Goal: Task Accomplishment & Management: Use online tool/utility

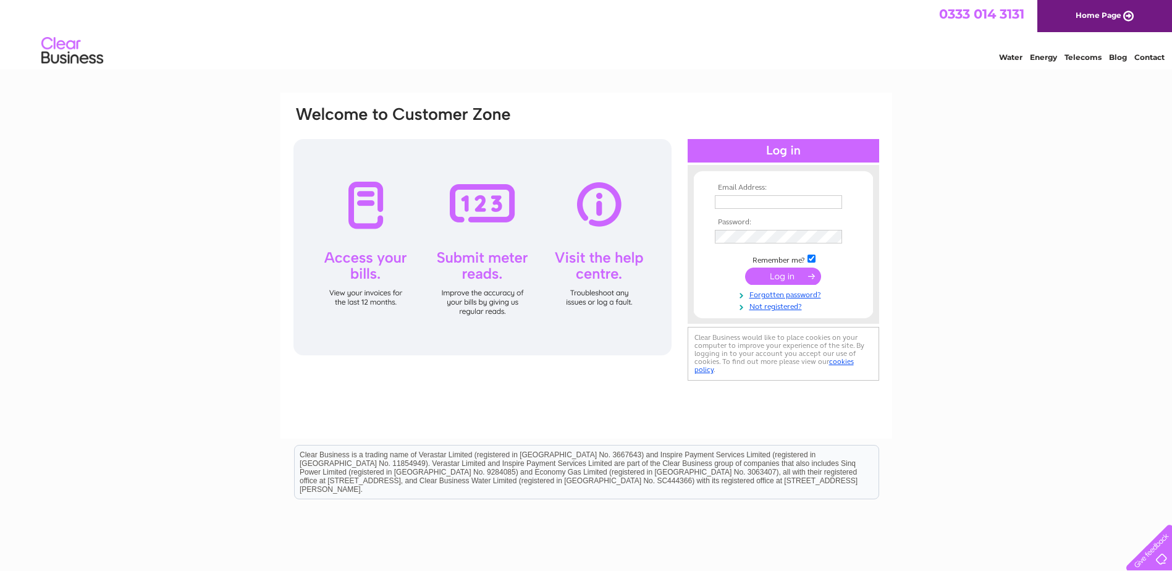
type input "sara.poskitt@lomot.co.uk"
click at [797, 277] on input "submit" at bounding box center [783, 276] width 76 height 17
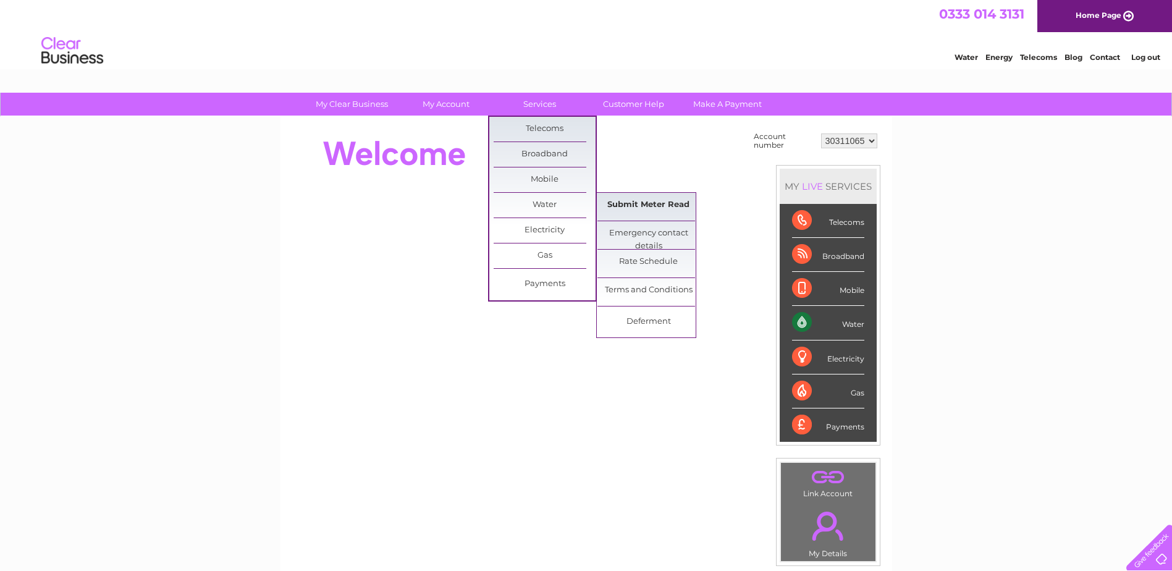
click at [619, 203] on link "Submit Meter Read" at bounding box center [649, 205] width 102 height 25
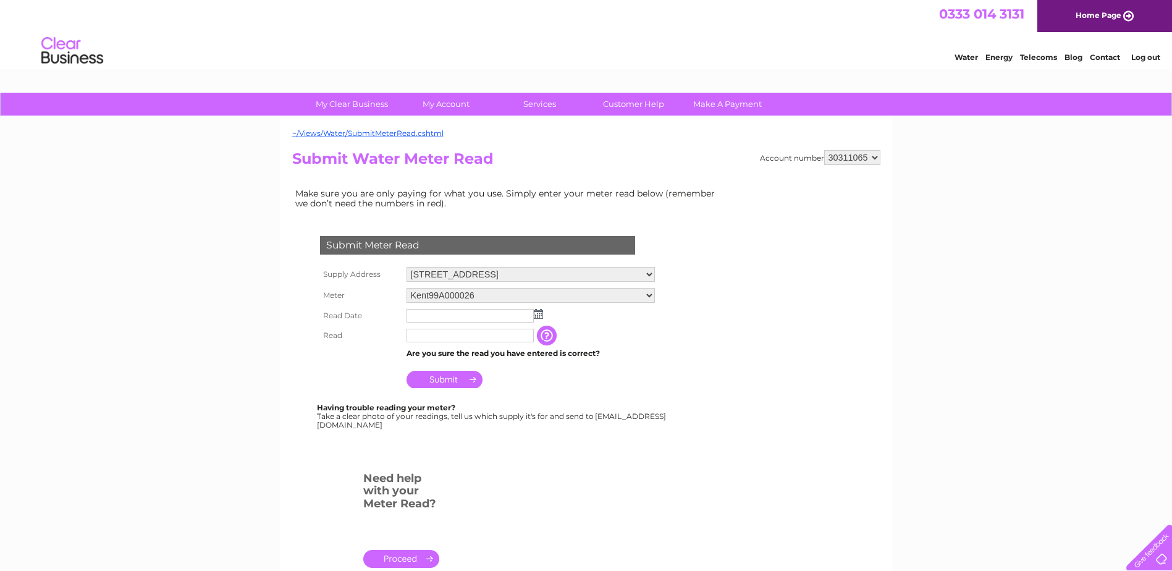
click at [543, 316] on img at bounding box center [538, 314] width 9 height 10
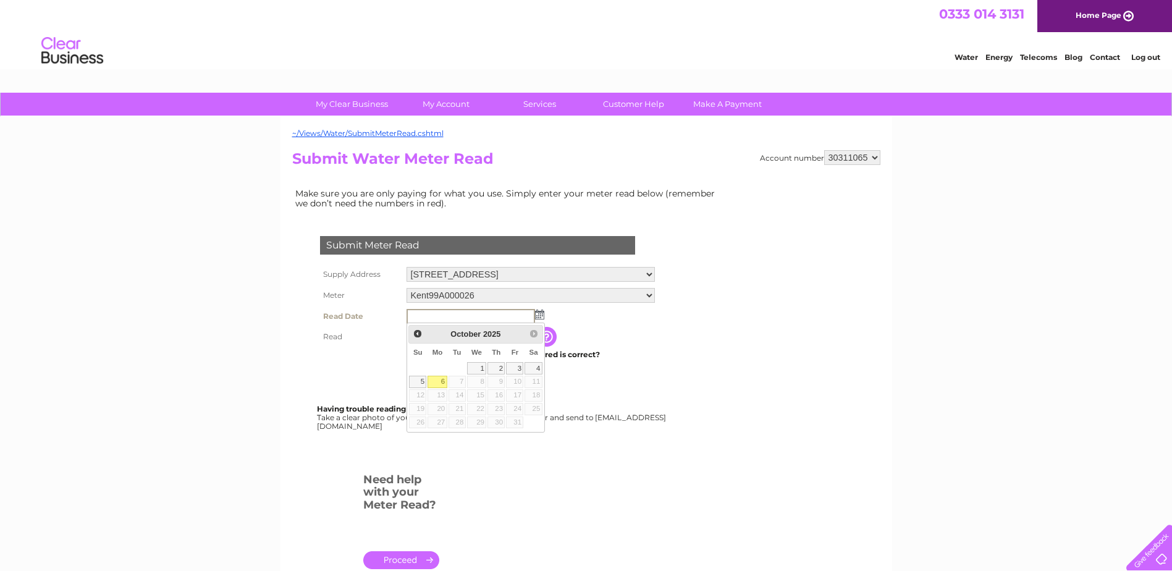
click at [440, 385] on link "6" at bounding box center [437, 382] width 19 height 12
type input "2025/10/06"
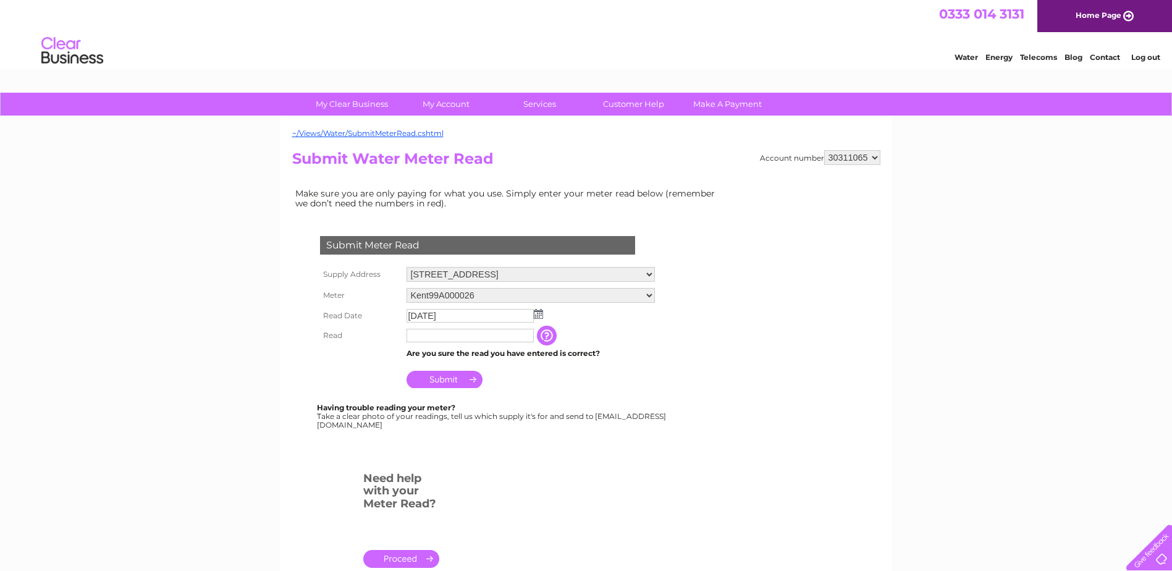
click at [443, 333] on input "text" at bounding box center [470, 336] width 127 height 14
type input "4123"
click at [444, 378] on input "Submit" at bounding box center [445, 380] width 76 height 17
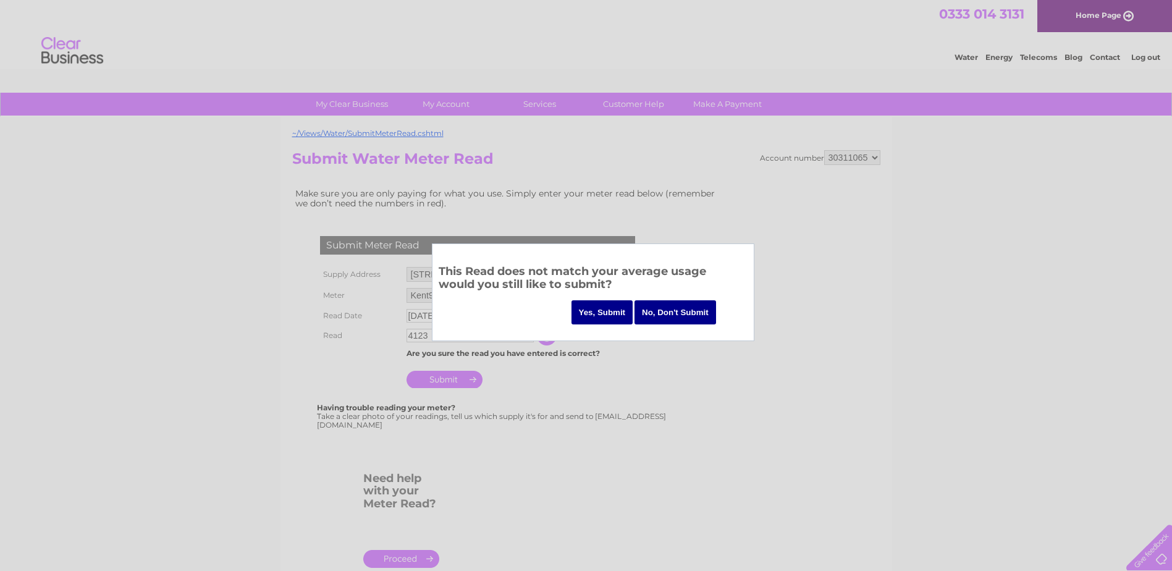
click at [673, 307] on input "No, Don't Submit" at bounding box center [676, 312] width 82 height 24
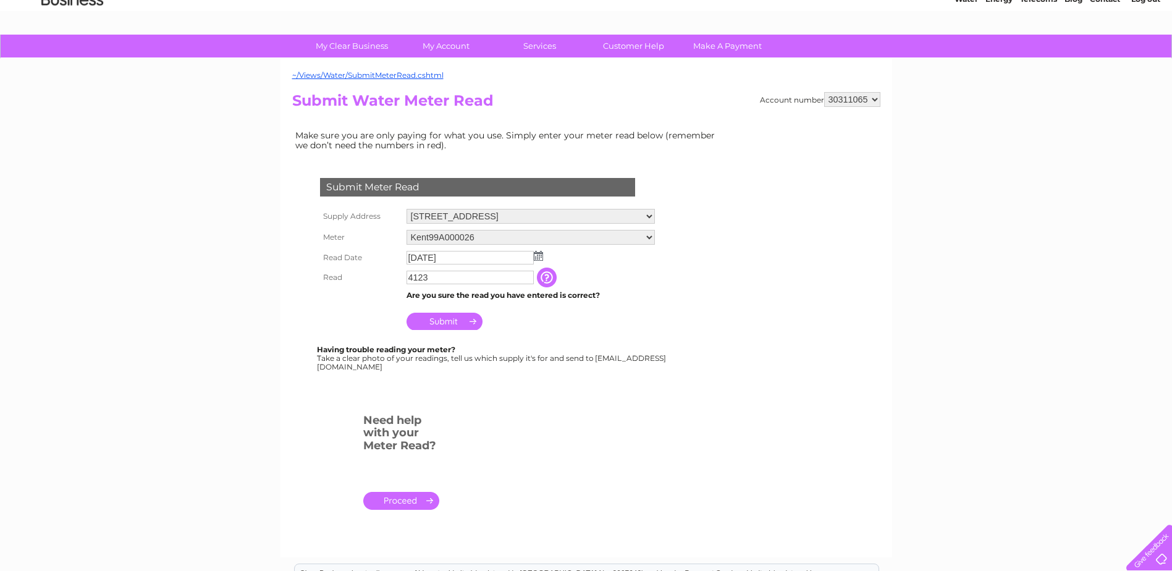
scroll to position [56, 0]
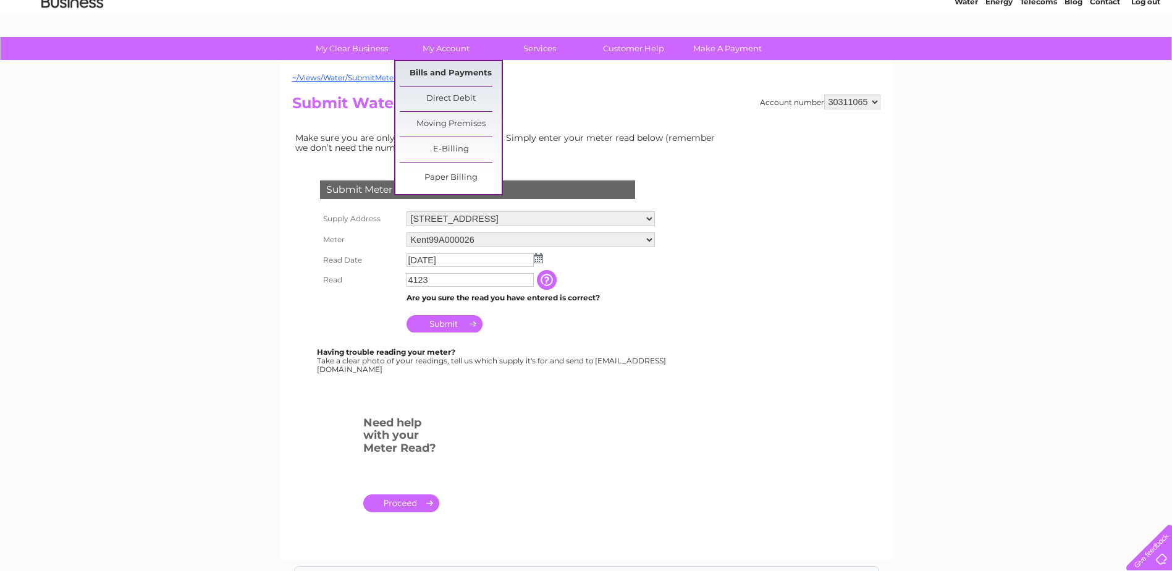
click at [446, 72] on link "Bills and Payments" at bounding box center [451, 73] width 102 height 25
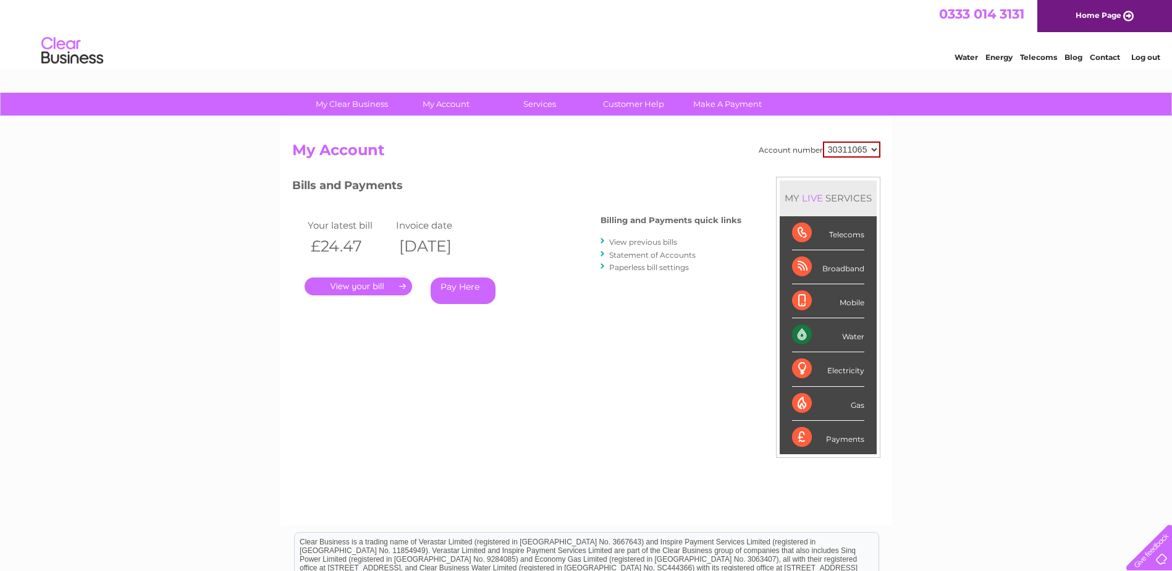
click at [646, 244] on link "View previous bills" at bounding box center [643, 241] width 68 height 9
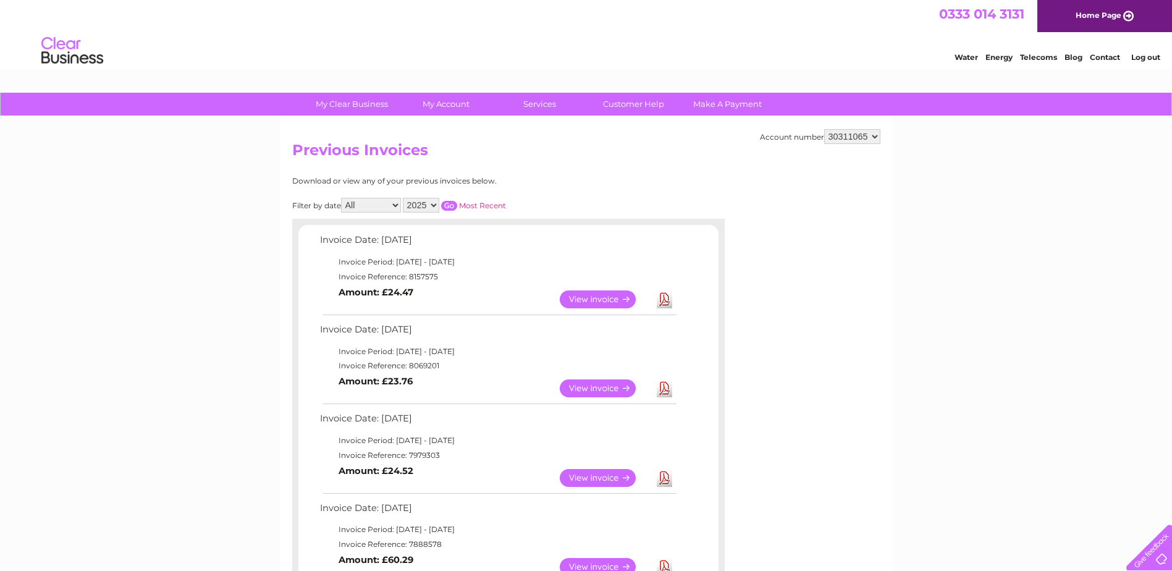
click at [611, 300] on link "View" at bounding box center [605, 299] width 91 height 18
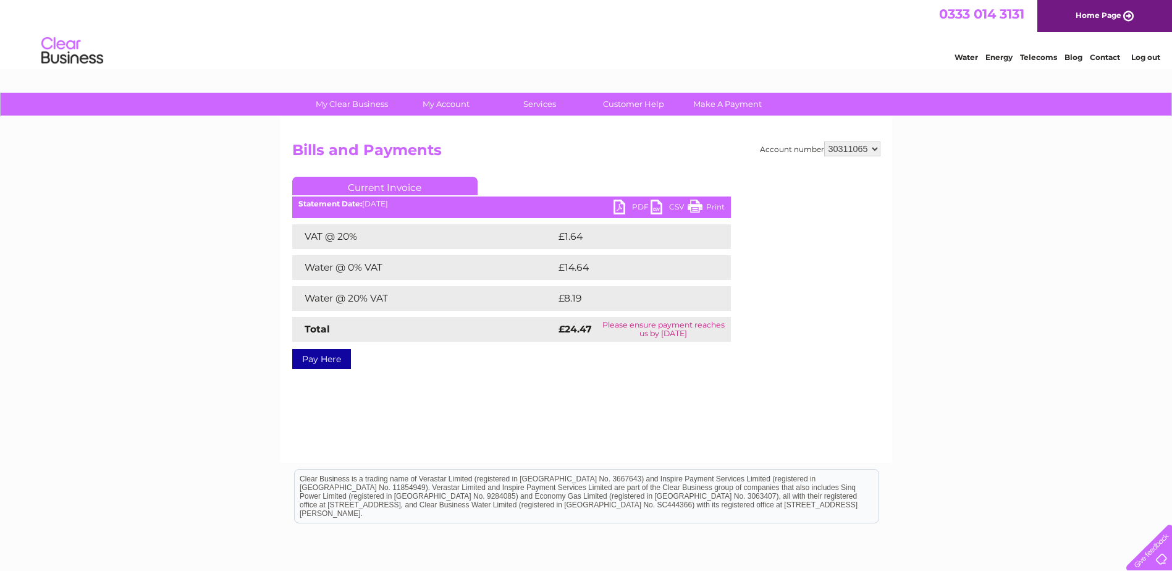
click at [622, 203] on link "PDF" at bounding box center [632, 209] width 37 height 18
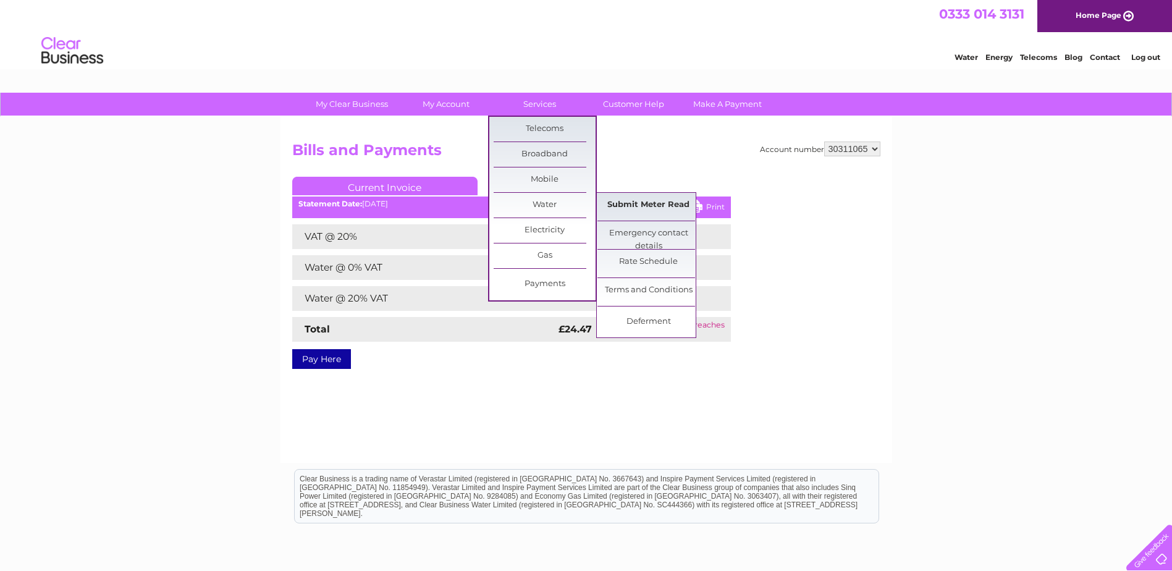
click at [642, 209] on link "Submit Meter Read" at bounding box center [649, 205] width 102 height 25
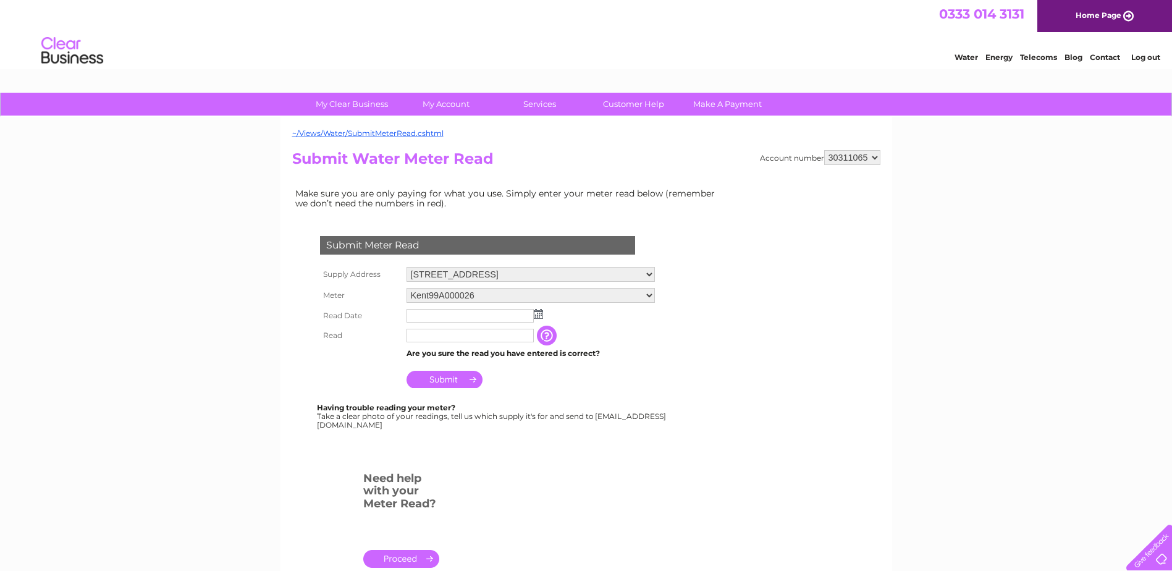
click at [538, 317] on img at bounding box center [538, 314] width 9 height 10
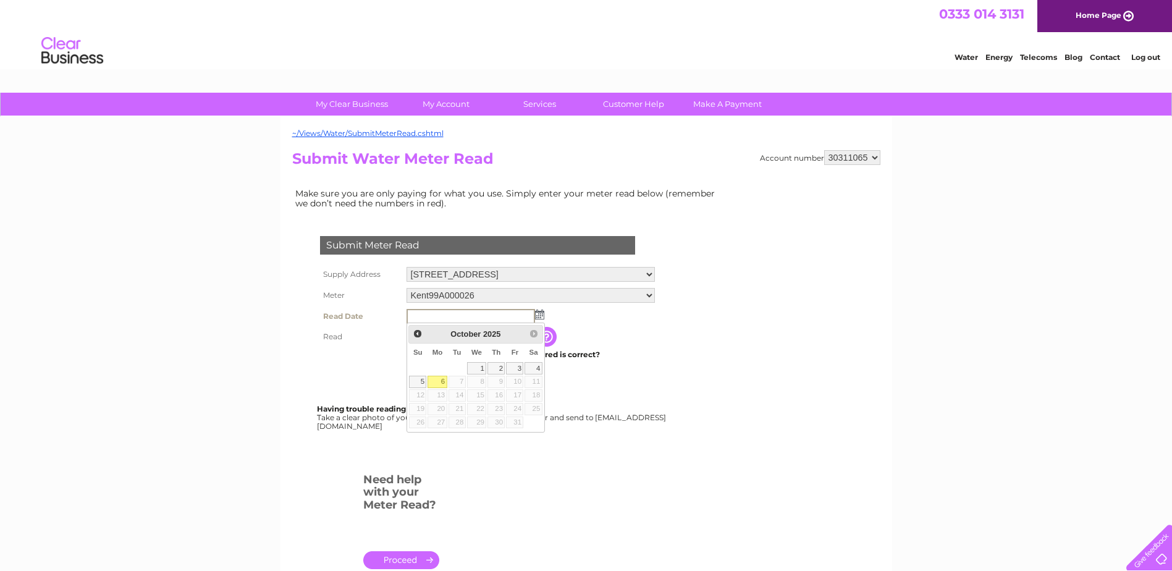
click at [440, 381] on link "6" at bounding box center [437, 382] width 19 height 12
type input "2025/10/06"
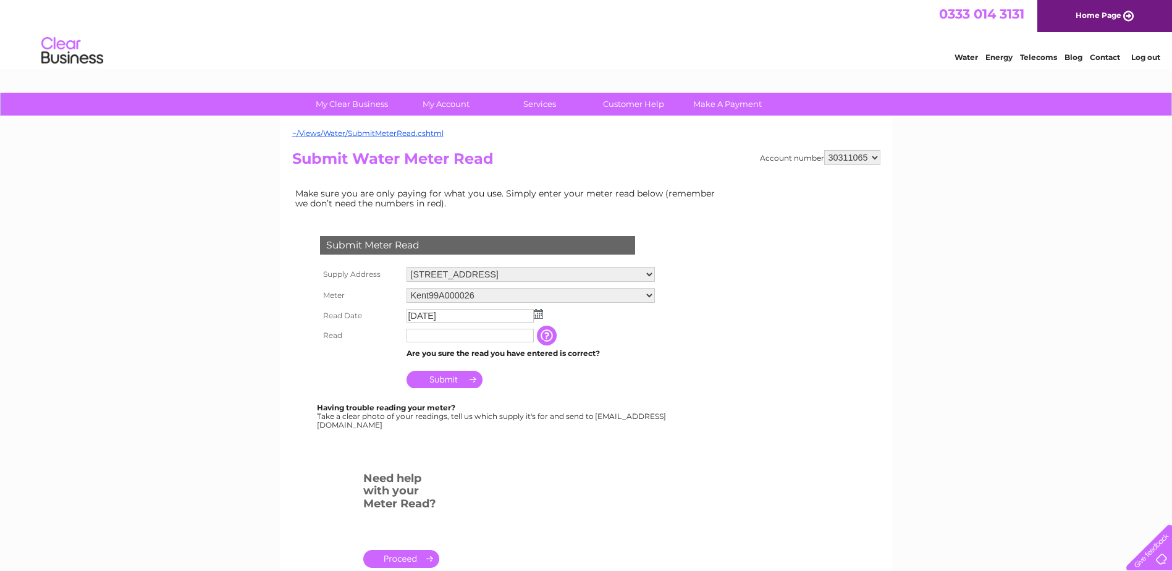
click at [429, 338] on input "text" at bounding box center [470, 336] width 127 height 14
type input "4123"
click at [456, 379] on input "Submit" at bounding box center [445, 380] width 76 height 17
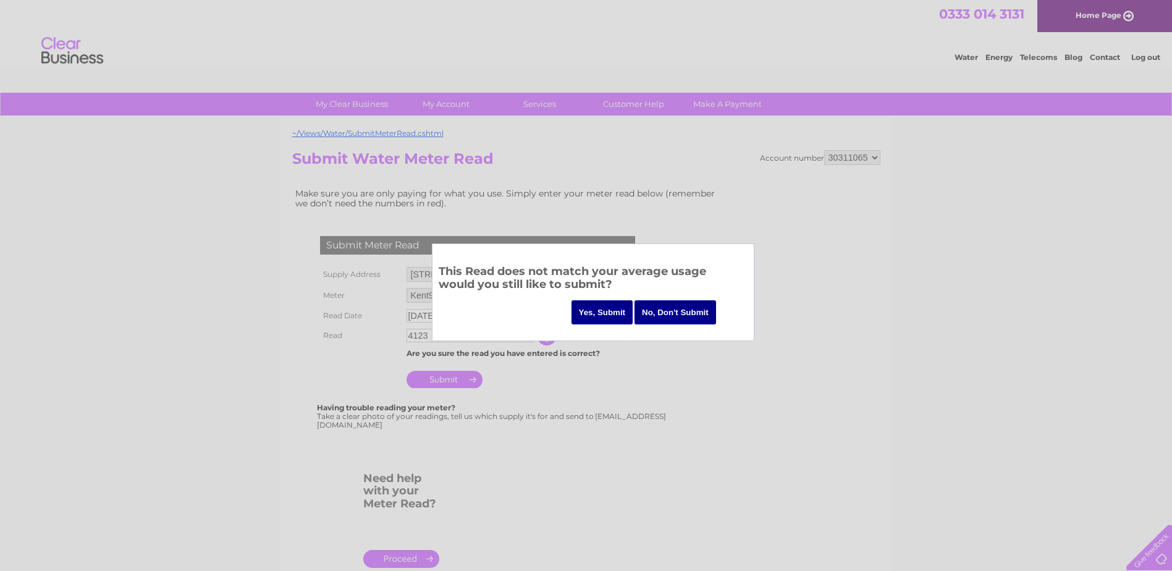
click at [588, 308] on input "Yes, Submit" at bounding box center [603, 312] width 62 height 24
